Goal: Task Accomplishment & Management: Understand process/instructions

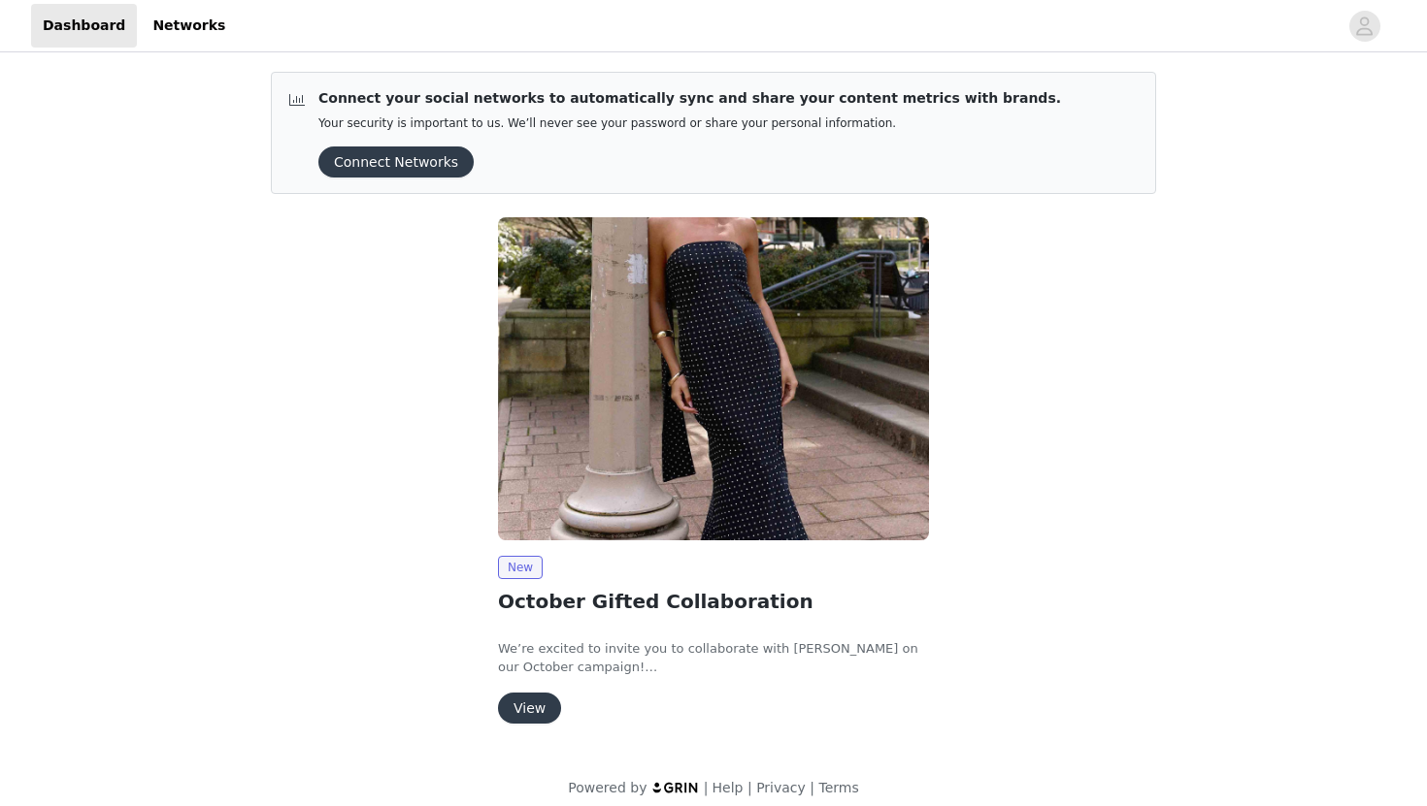
click at [534, 698] on button "View" at bounding box center [529, 708] width 63 height 31
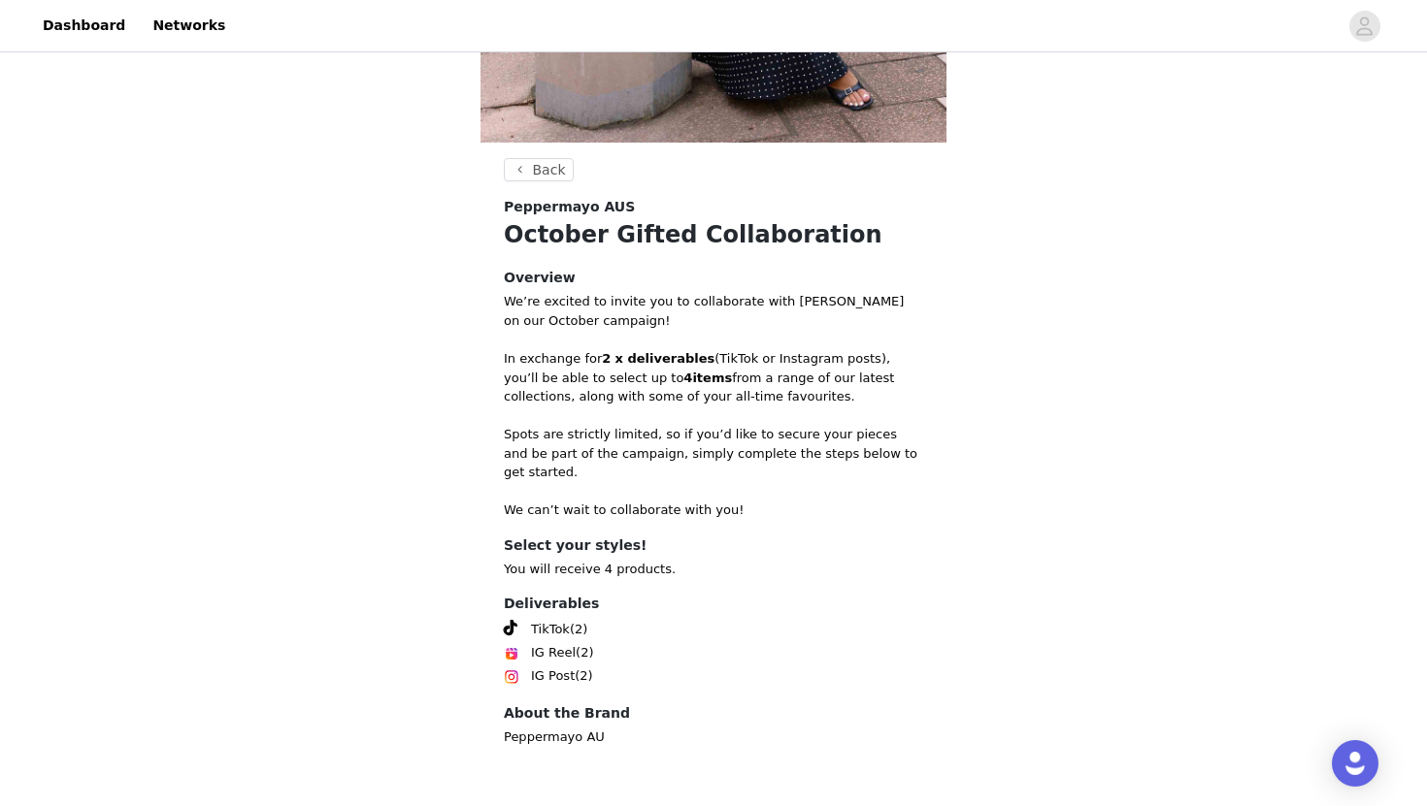
scroll to position [608, 0]
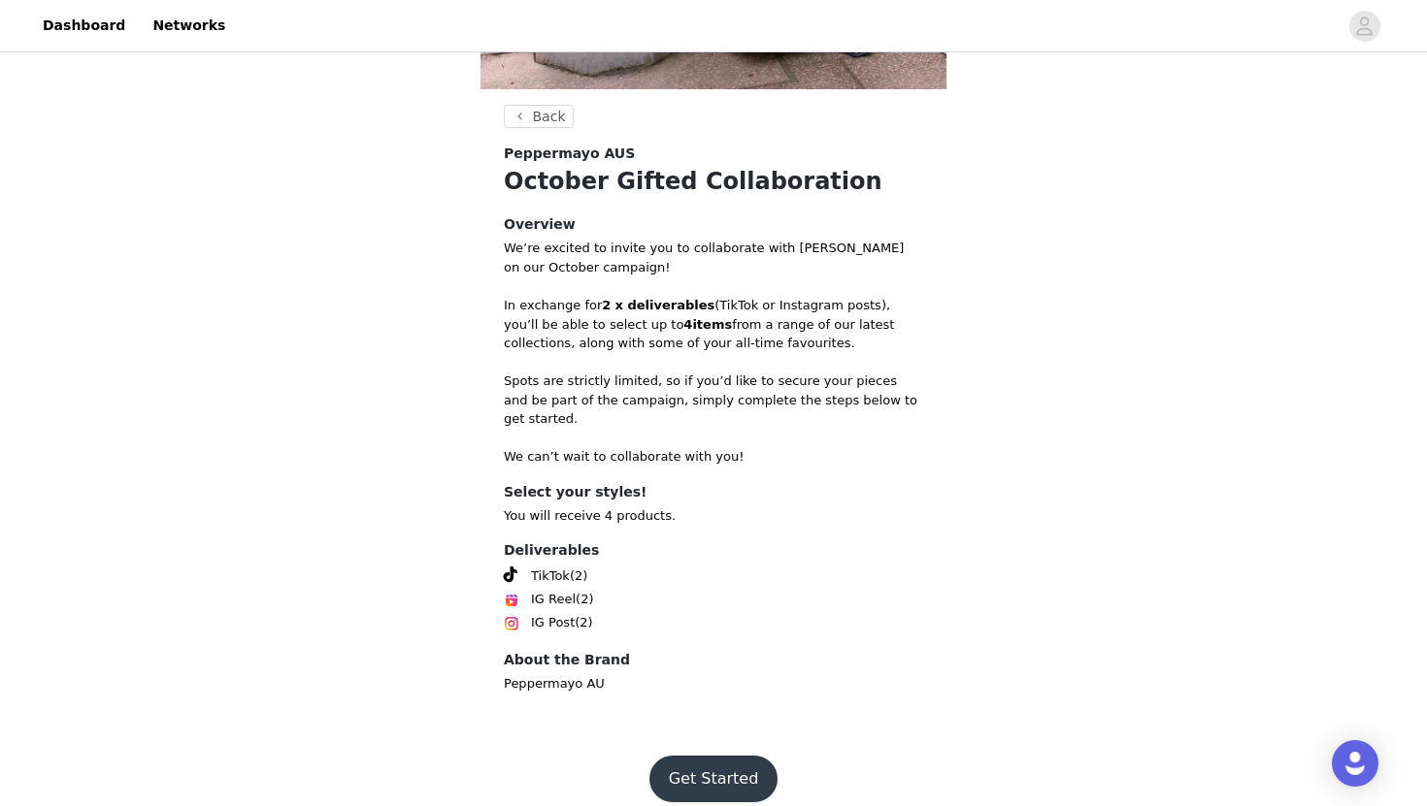
click at [707, 770] on button "Get Started" at bounding box center [713, 779] width 129 height 47
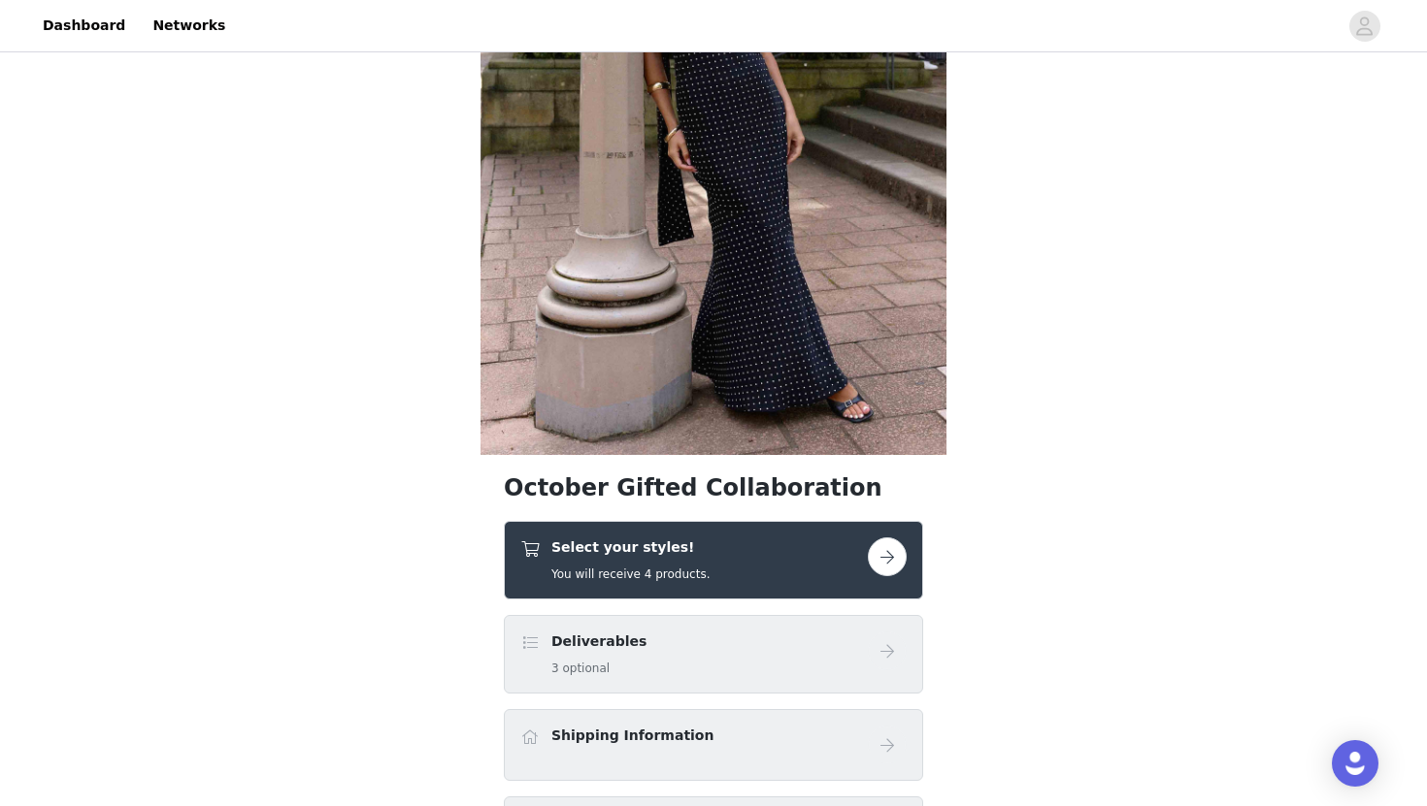
scroll to position [259, 0]
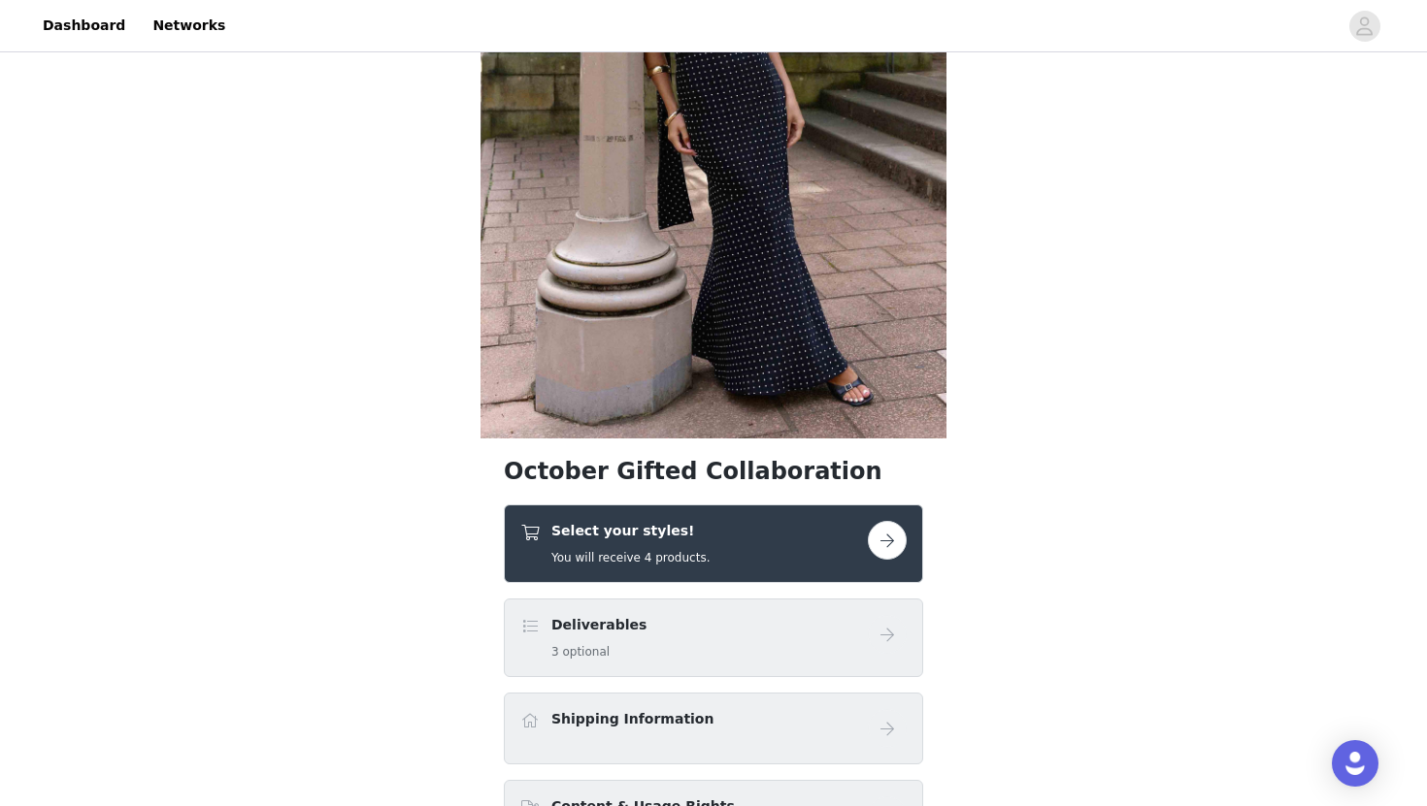
click at [884, 544] on button "button" at bounding box center [887, 540] width 39 height 39
